Goal: Task Accomplishment & Management: Complete application form

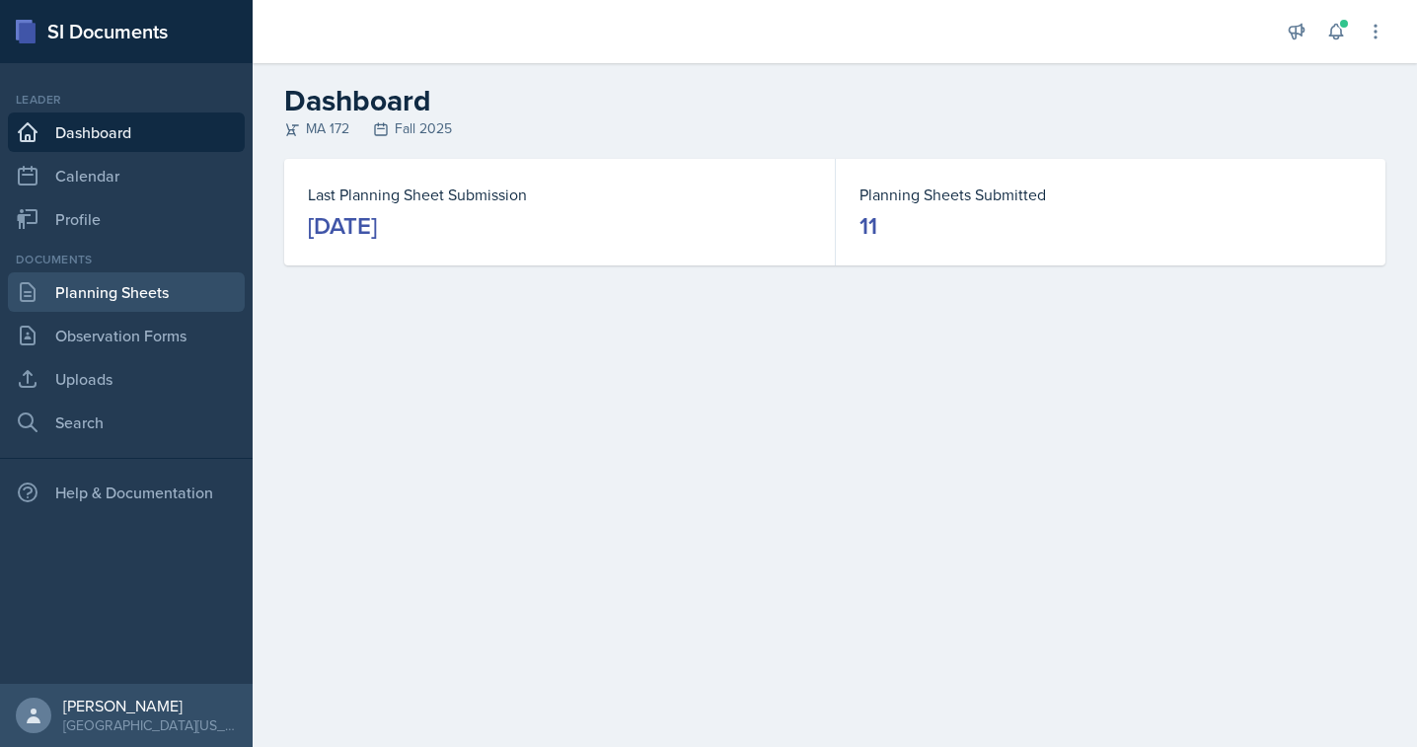
click at [141, 293] on link "Planning Sheets" at bounding box center [126, 291] width 237 height 39
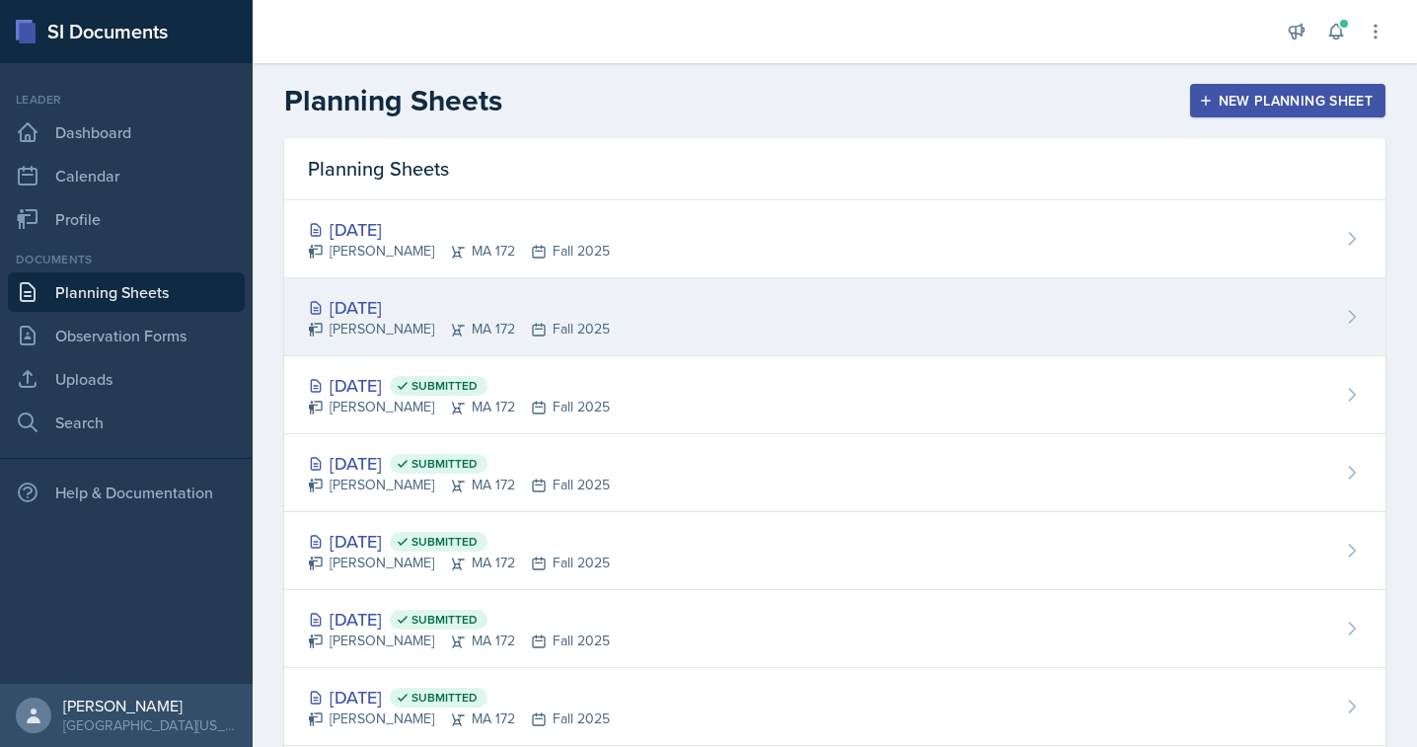
click at [354, 324] on div "[PERSON_NAME] MA 172 Fall 2025" at bounding box center [459, 329] width 302 height 21
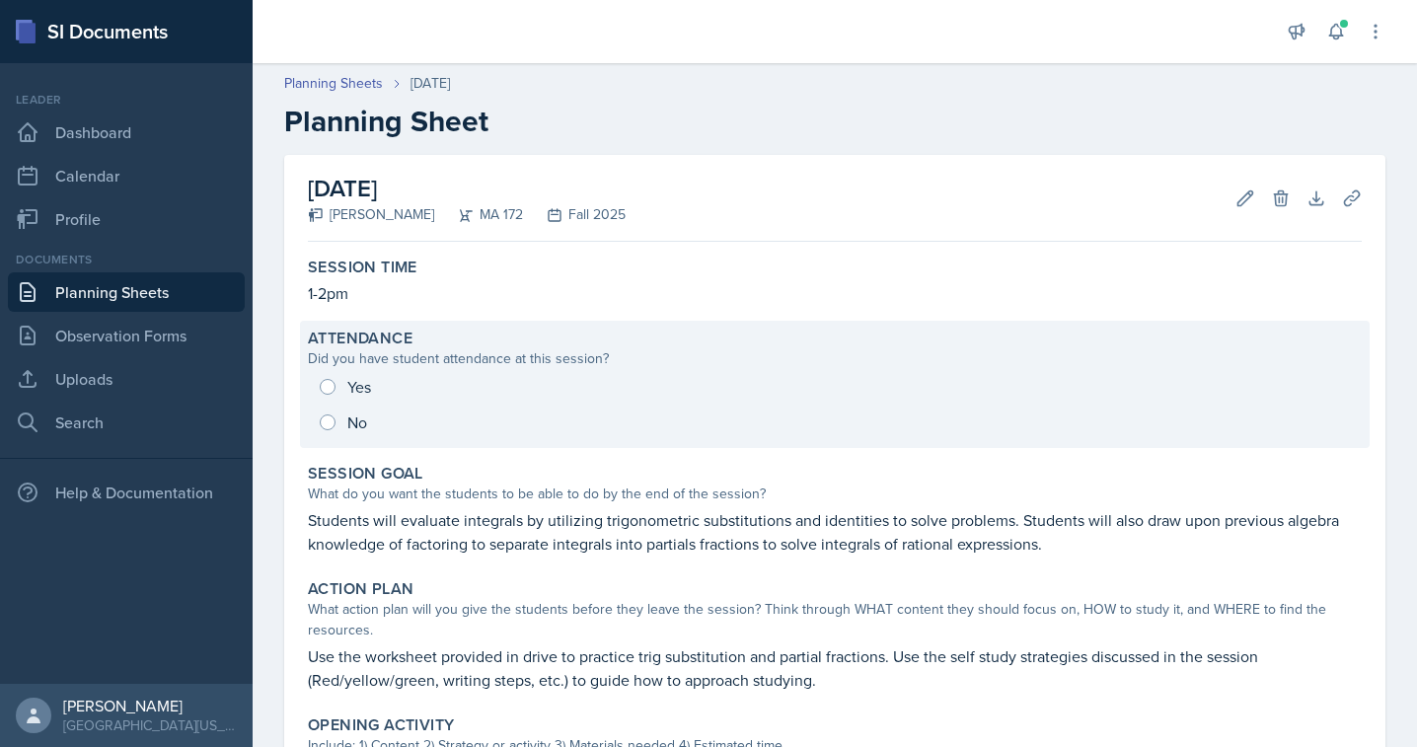
click at [327, 397] on div "Yes No" at bounding box center [835, 404] width 1054 height 71
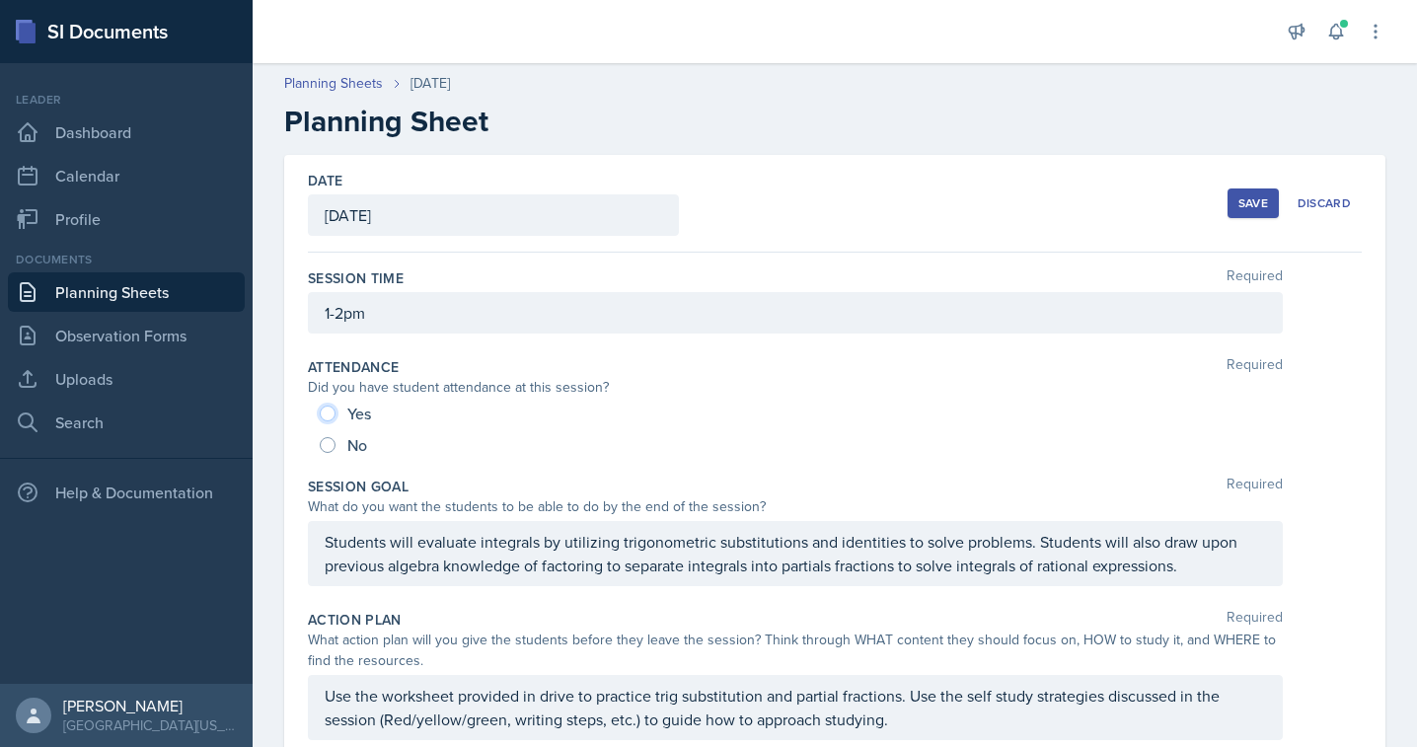
click at [326, 413] on input "Yes" at bounding box center [328, 414] width 16 height 16
radio input "true"
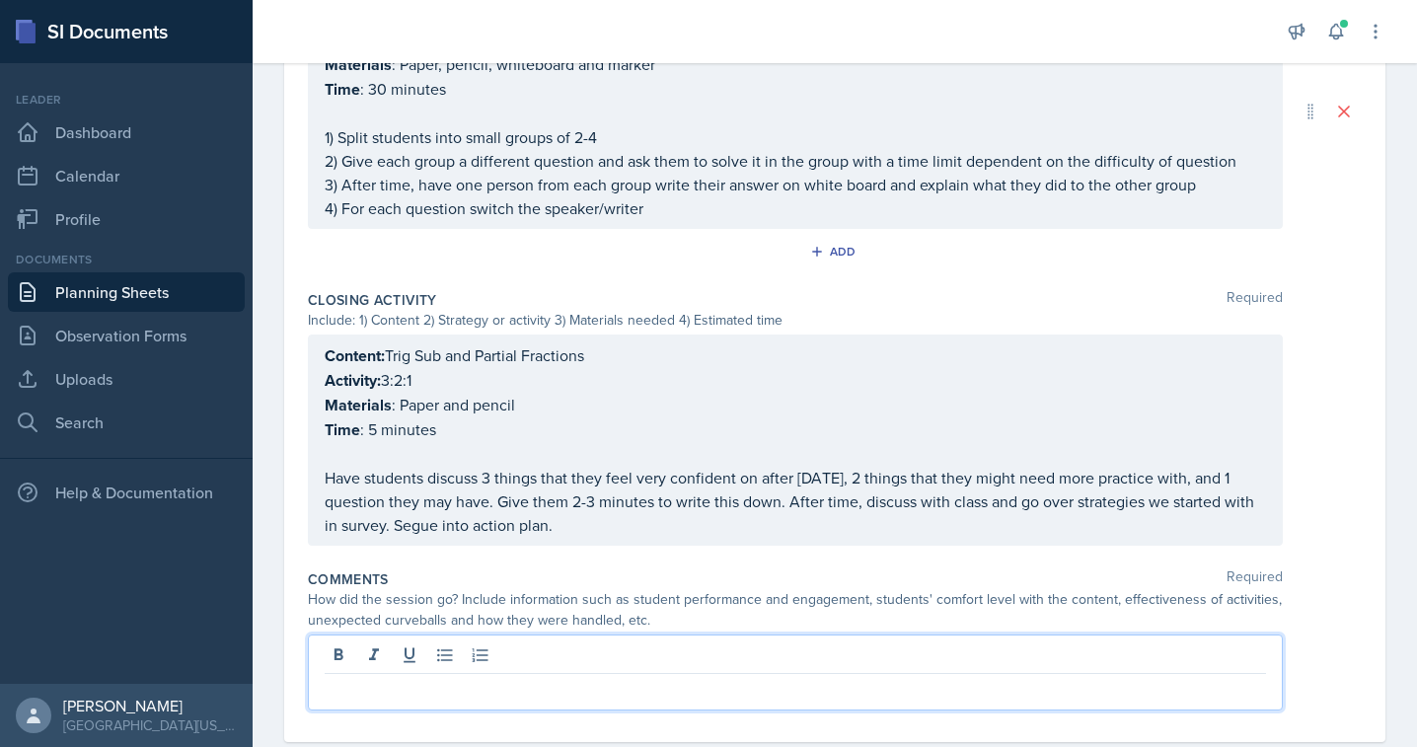
click at [449, 678] on p at bounding box center [796, 690] width 942 height 24
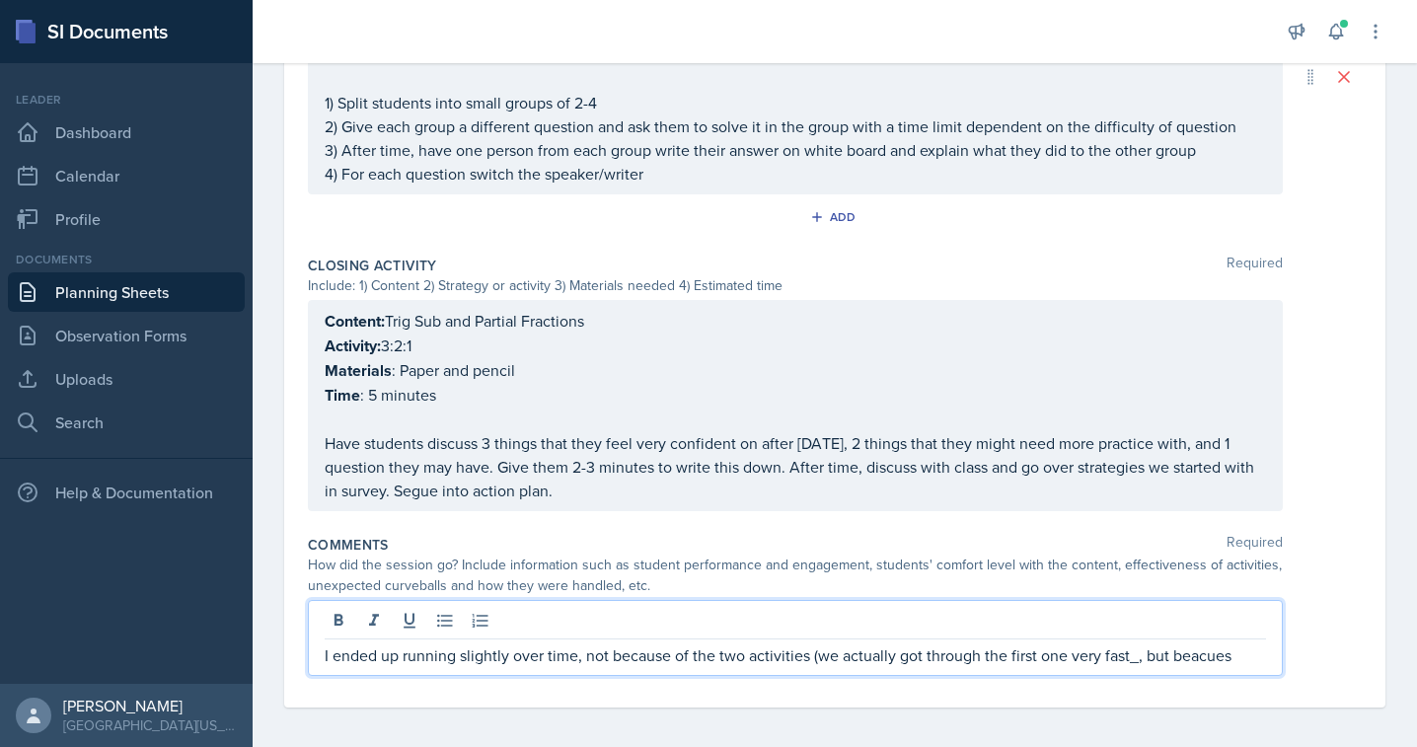
click at [1136, 649] on p "I ended up running slightly over time, not because of the two activities (we ac…" at bounding box center [796, 656] width 942 height 24
click at [1218, 647] on p "I ended up running slightly over time, not because of the two activities (we ac…" at bounding box center [796, 656] width 942 height 24
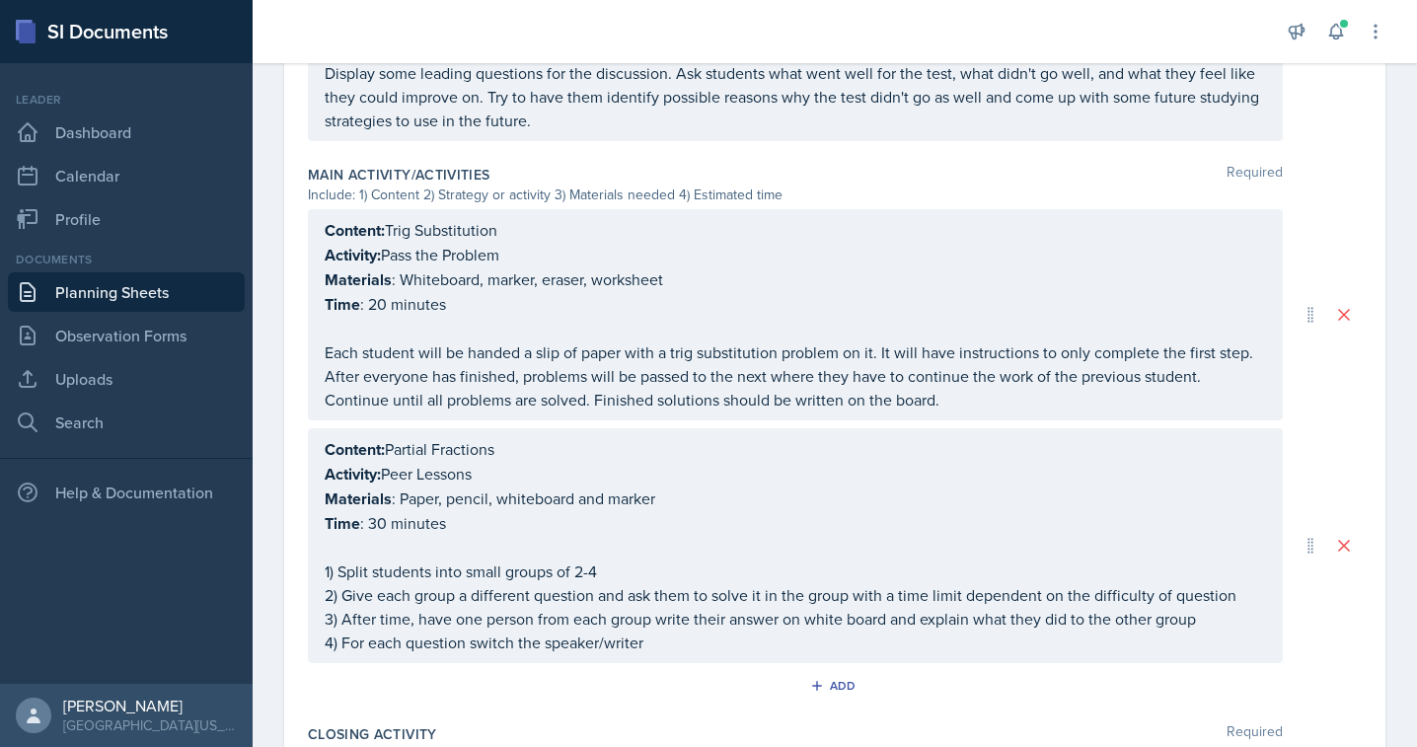
scroll to position [0, 0]
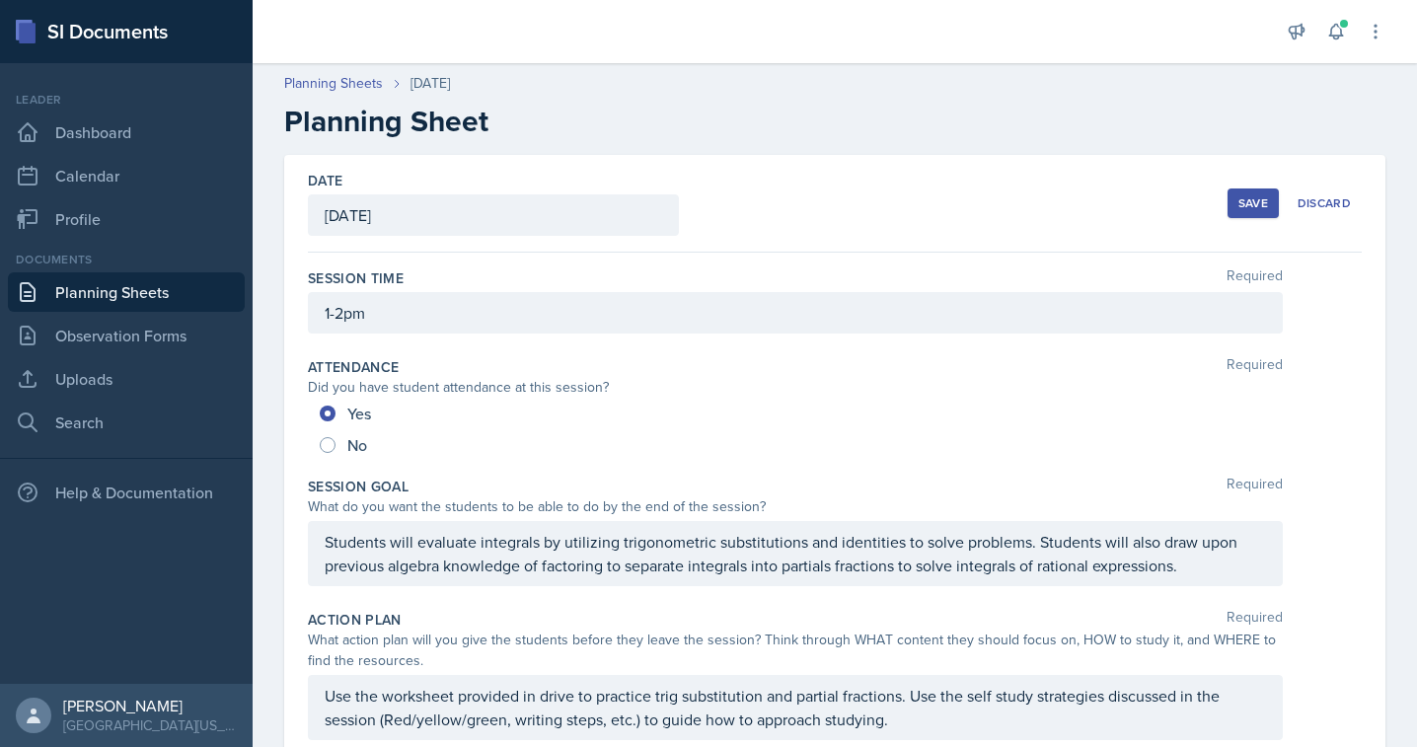
click at [1257, 201] on div "Save" at bounding box center [1254, 203] width 30 height 16
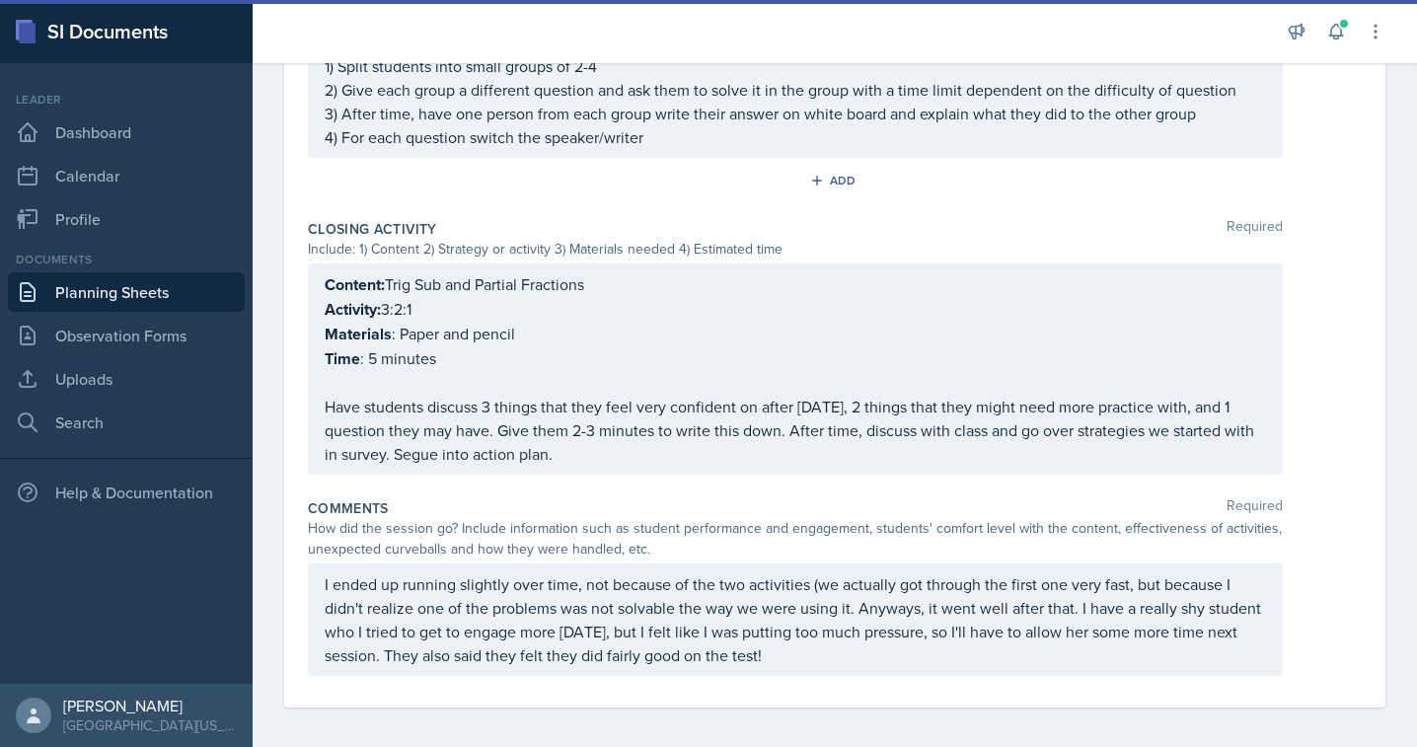
scroll to position [1239, 0]
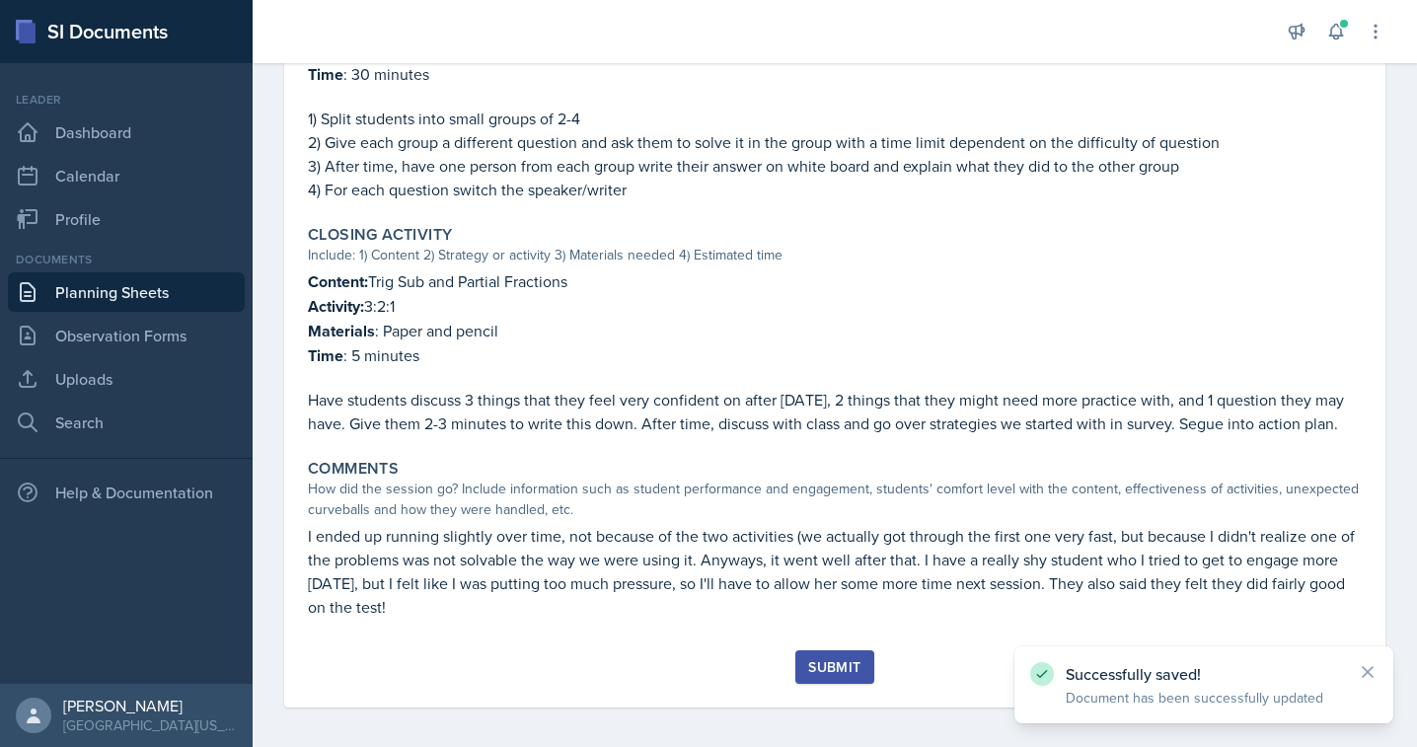
click at [828, 659] on div "Submit" at bounding box center [834, 667] width 52 height 16
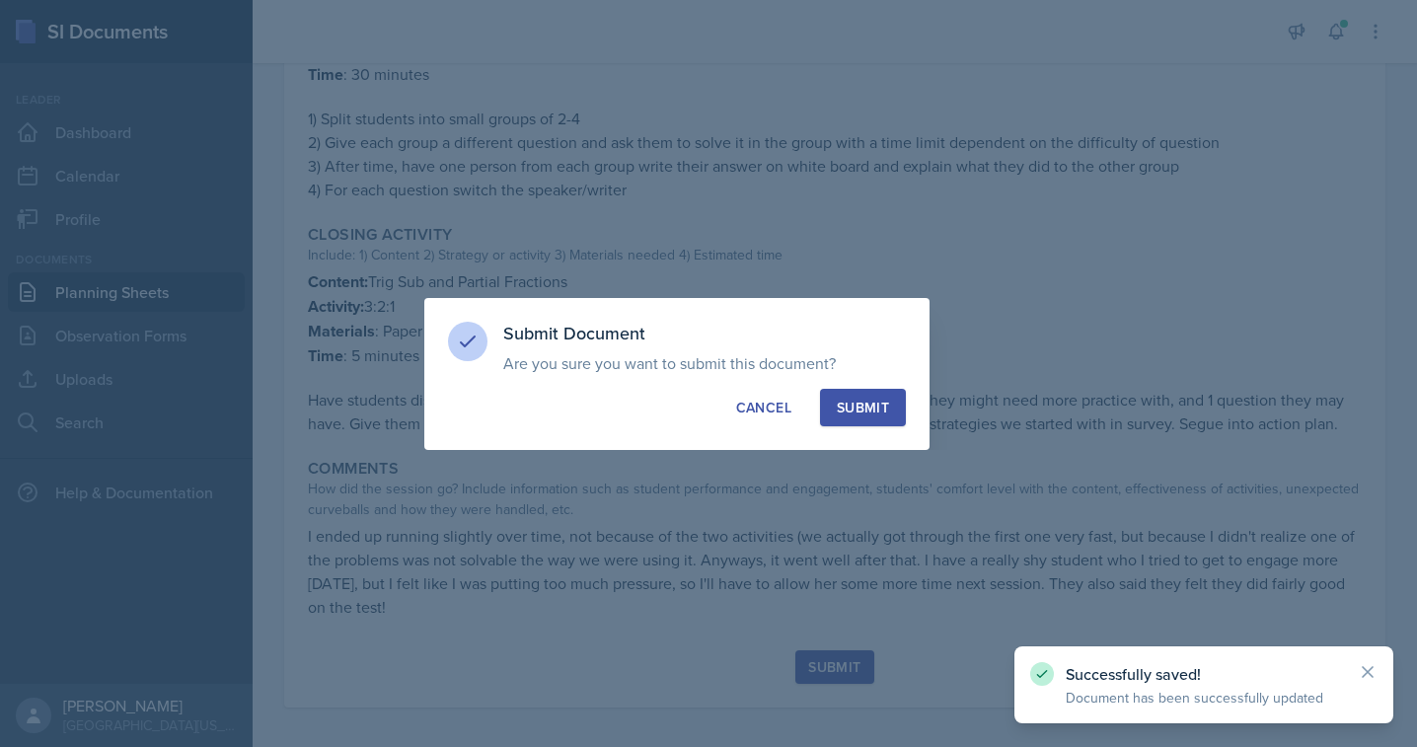
click at [858, 405] on div "Submit" at bounding box center [863, 408] width 52 height 20
radio input "true"
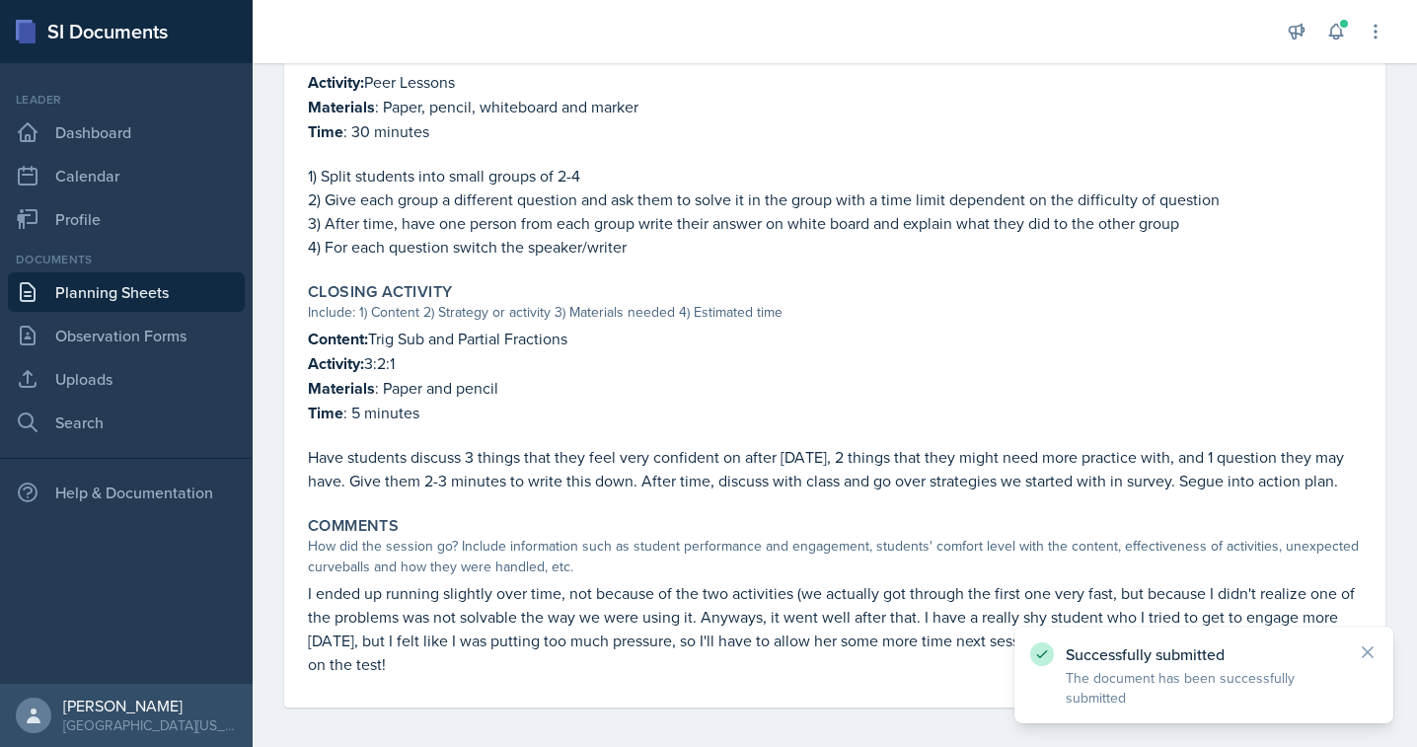
scroll to position [0, 0]
